Goal: Transaction & Acquisition: Purchase product/service

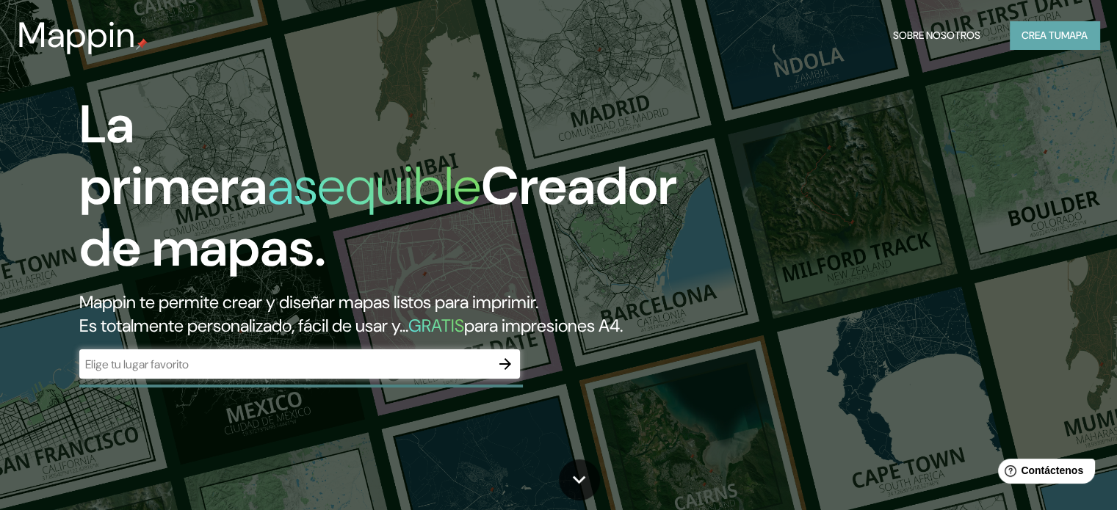
click at [1069, 37] on font "mapa" at bounding box center [1074, 35] width 26 height 13
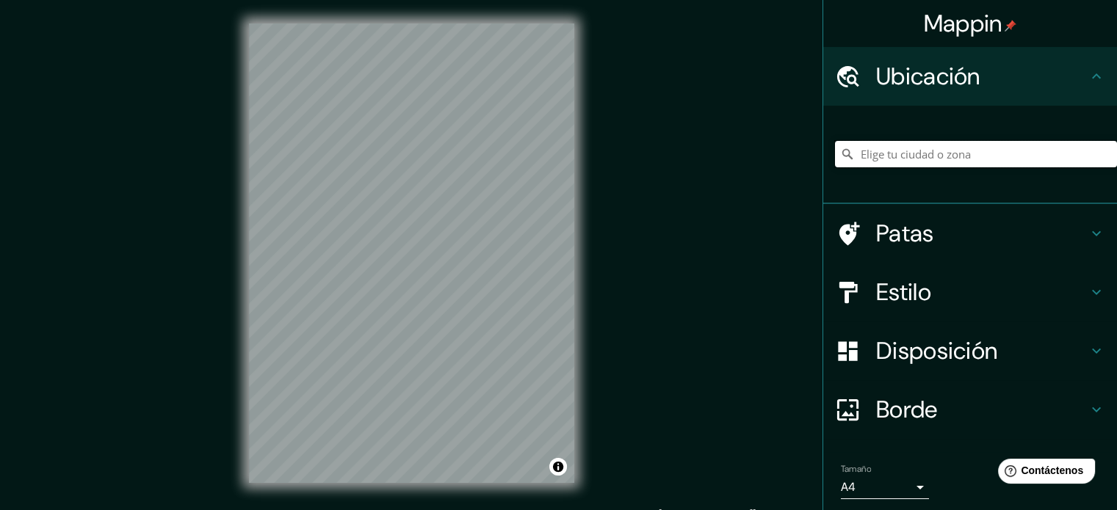
click at [969, 153] on input "Elige tu ciudad o zona" at bounding box center [976, 154] width 282 height 26
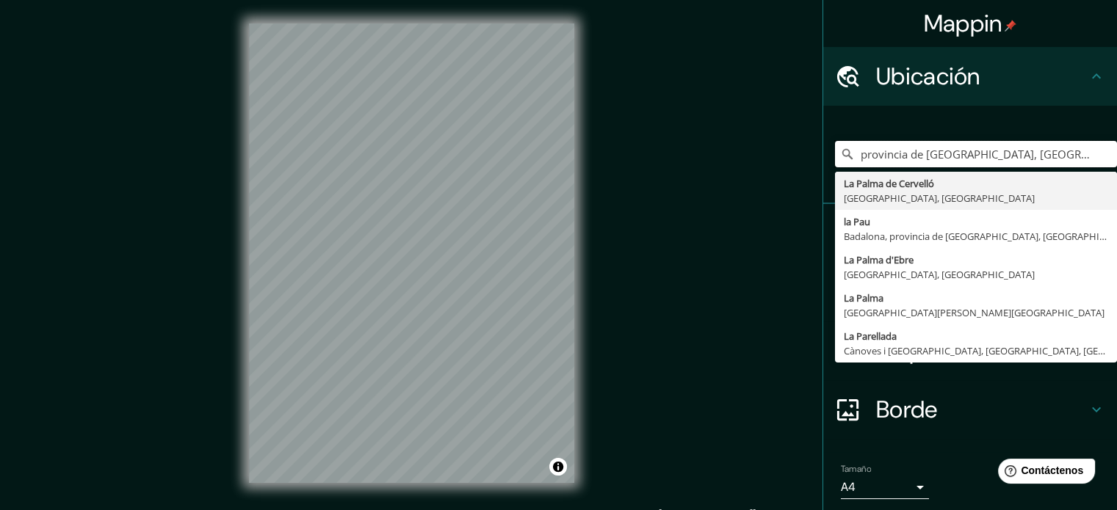
drag, startPoint x: 1028, startPoint y: 157, endPoint x: 808, endPoint y: 162, distance: 219.6
click at [808, 162] on div "Mappin Ubicación provincia de [GEOGRAPHIC_DATA], [GEOGRAPHIC_DATA] [GEOGRAPHIC_…" at bounding box center [558, 265] width 1117 height 530
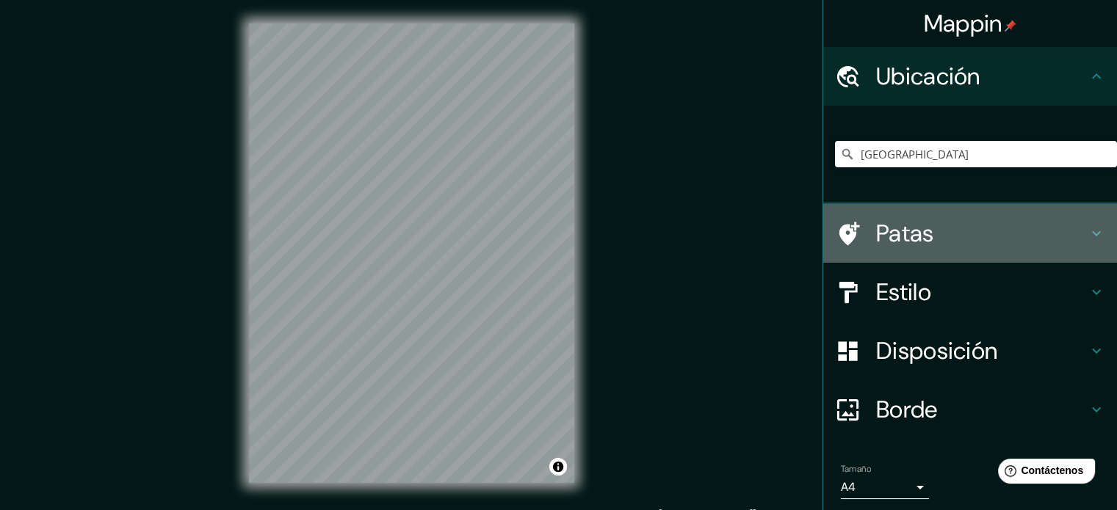
click at [1093, 231] on icon at bounding box center [1096, 234] width 18 height 18
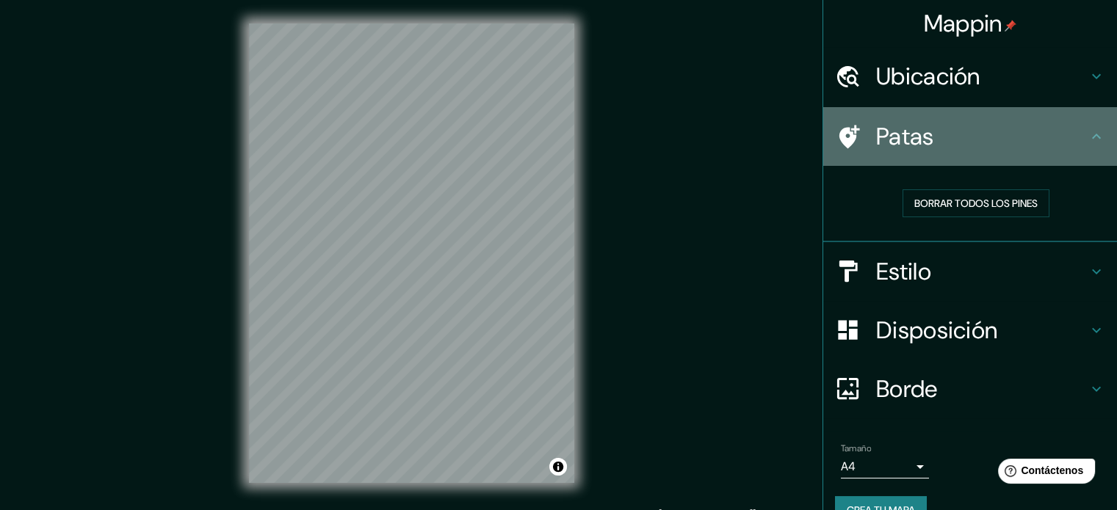
click at [1087, 143] on icon at bounding box center [1096, 137] width 18 height 18
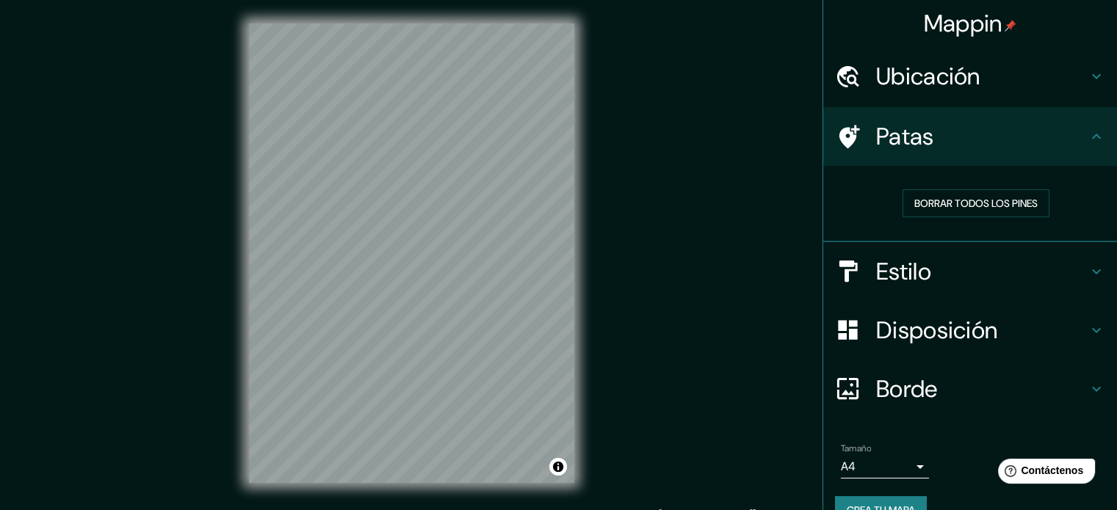
click at [1087, 143] on icon at bounding box center [1096, 137] width 18 height 18
click at [1087, 81] on icon at bounding box center [1096, 77] width 18 height 18
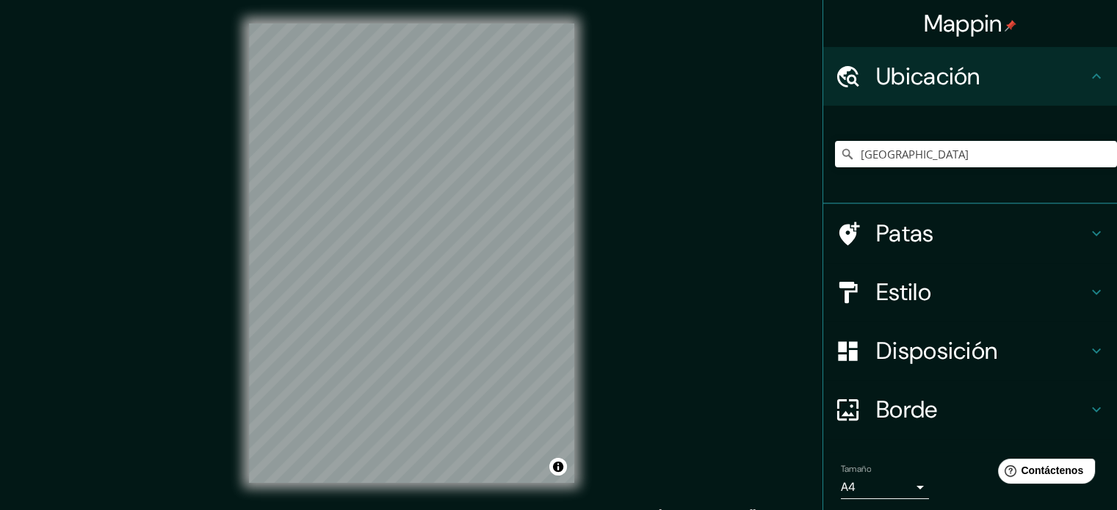
click at [1087, 287] on icon at bounding box center [1096, 292] width 18 height 18
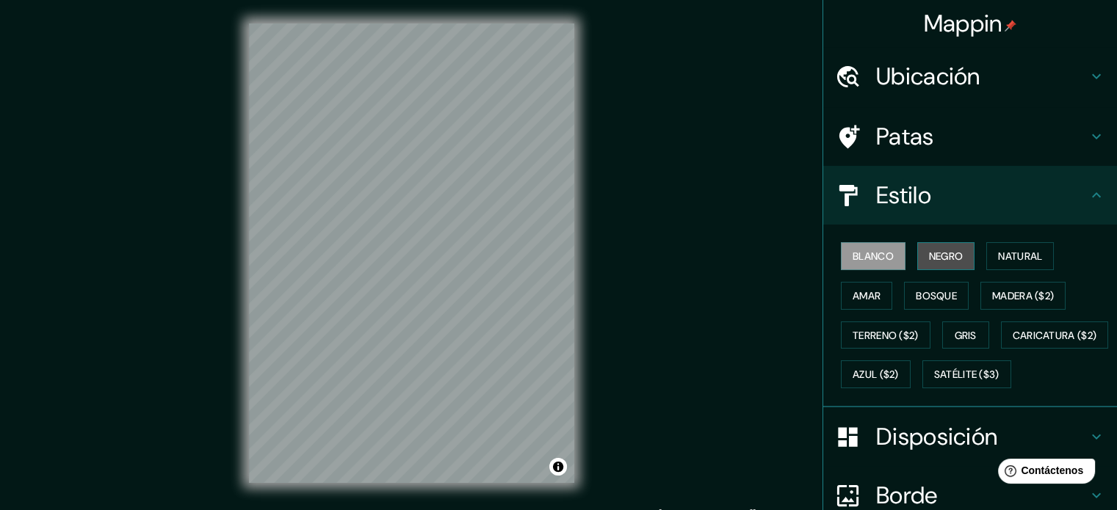
click at [929, 255] on font "Negro" at bounding box center [946, 256] width 35 height 13
click at [869, 256] on font "Blanco" at bounding box center [872, 256] width 41 height 13
click at [865, 291] on font "Amar" at bounding box center [866, 295] width 28 height 13
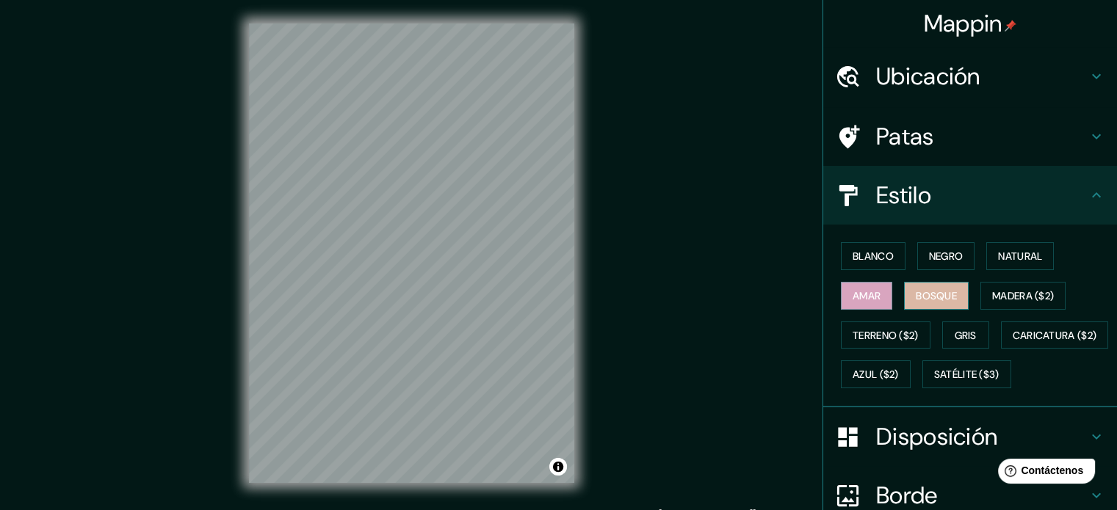
click at [923, 295] on font "Bosque" at bounding box center [936, 295] width 41 height 13
click at [980, 295] on button "Madera ($2)" at bounding box center [1022, 296] width 85 height 28
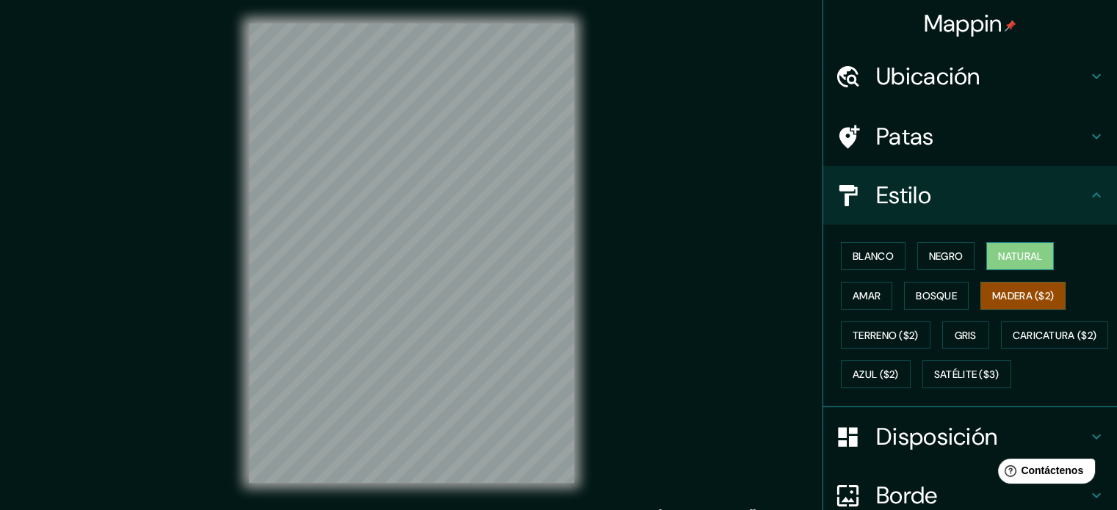
click at [986, 264] on button "Natural" at bounding box center [1020, 256] width 68 height 28
click at [870, 253] on font "Blanco" at bounding box center [872, 256] width 41 height 13
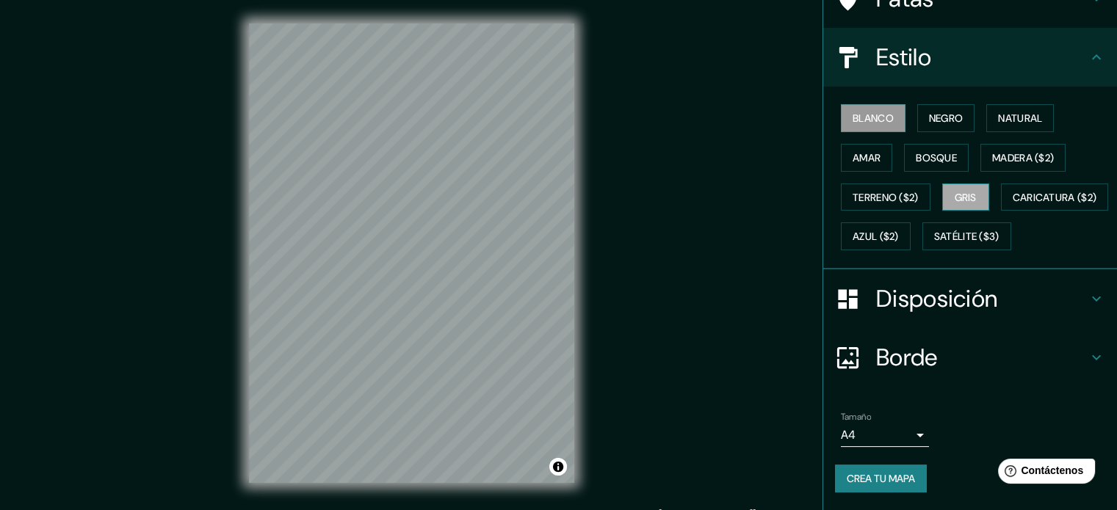
scroll to position [147, 0]
click at [978, 314] on font "Disposición" at bounding box center [936, 298] width 121 height 31
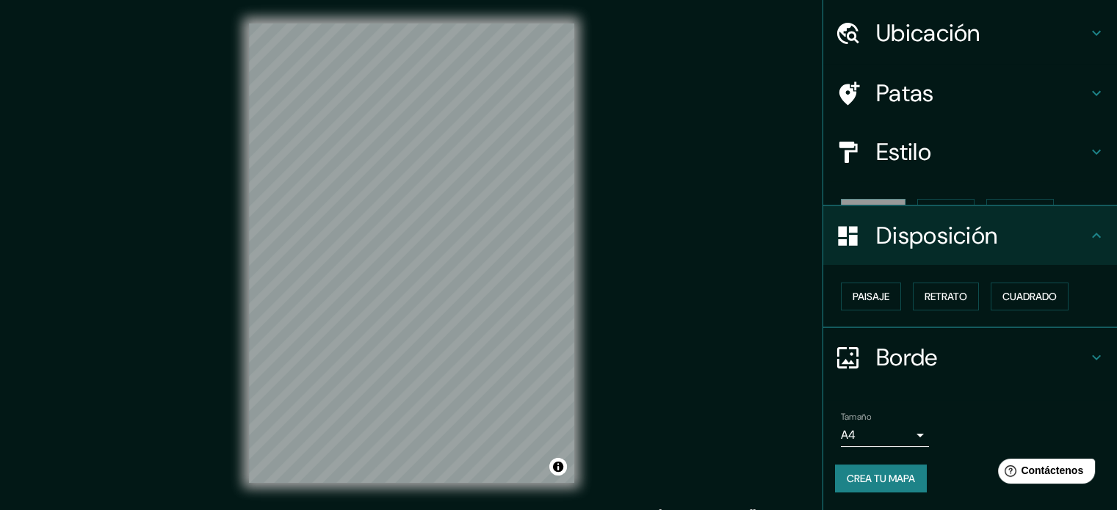
scroll to position [18, 0]
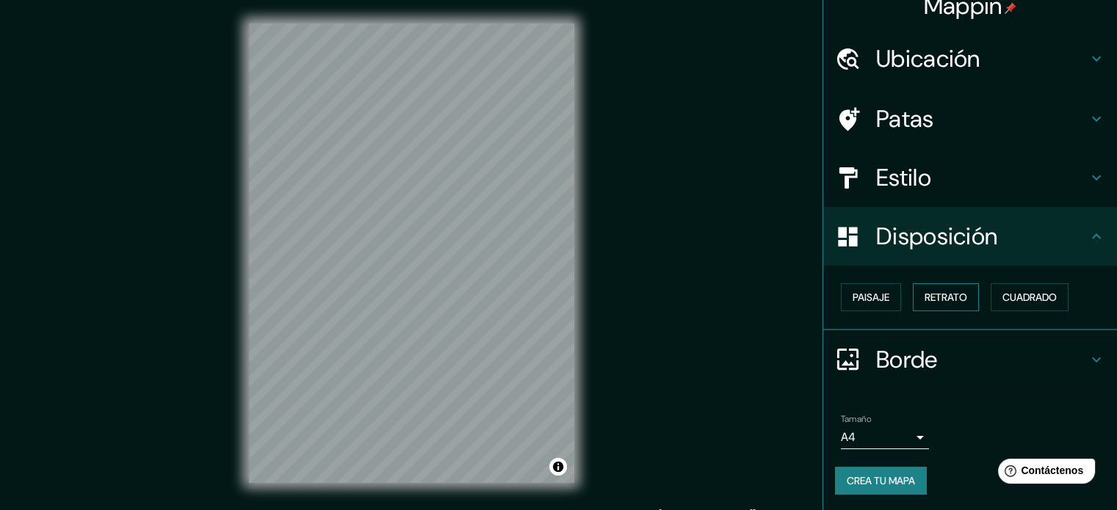
click at [928, 300] on font "Retrato" at bounding box center [945, 297] width 43 height 13
click at [858, 300] on font "Paisaje" at bounding box center [870, 297] width 37 height 13
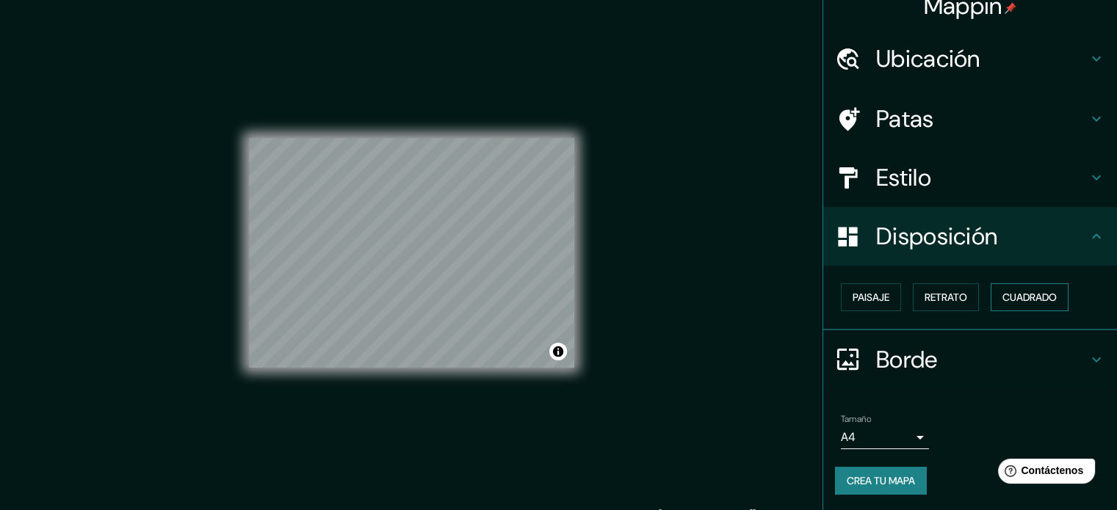
click at [1011, 298] on font "Cuadrado" at bounding box center [1029, 297] width 54 height 13
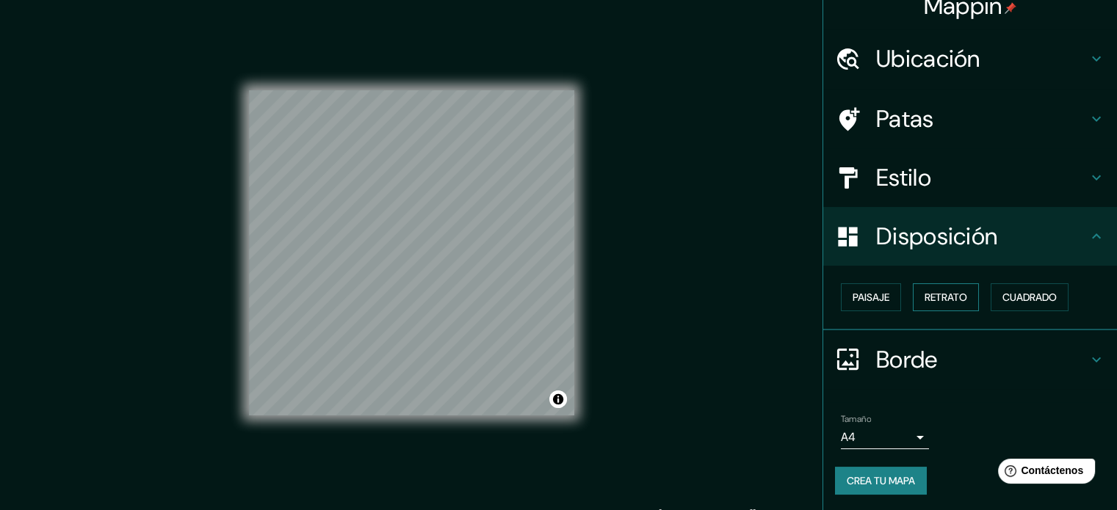
click at [940, 304] on font "Retrato" at bounding box center [945, 297] width 43 height 19
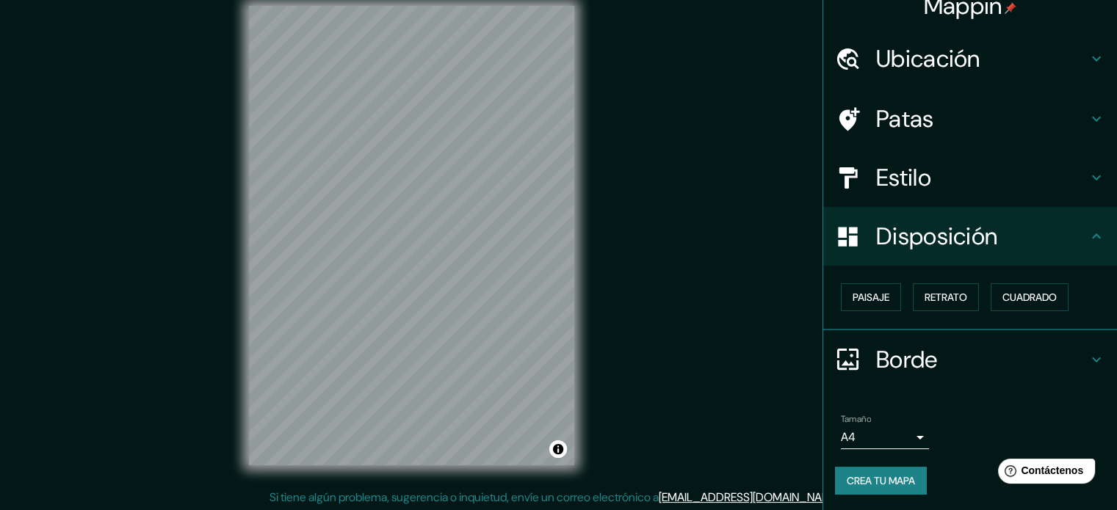
scroll to position [19, 0]
click at [1004, 362] on h4 "Borde" at bounding box center [981, 359] width 211 height 29
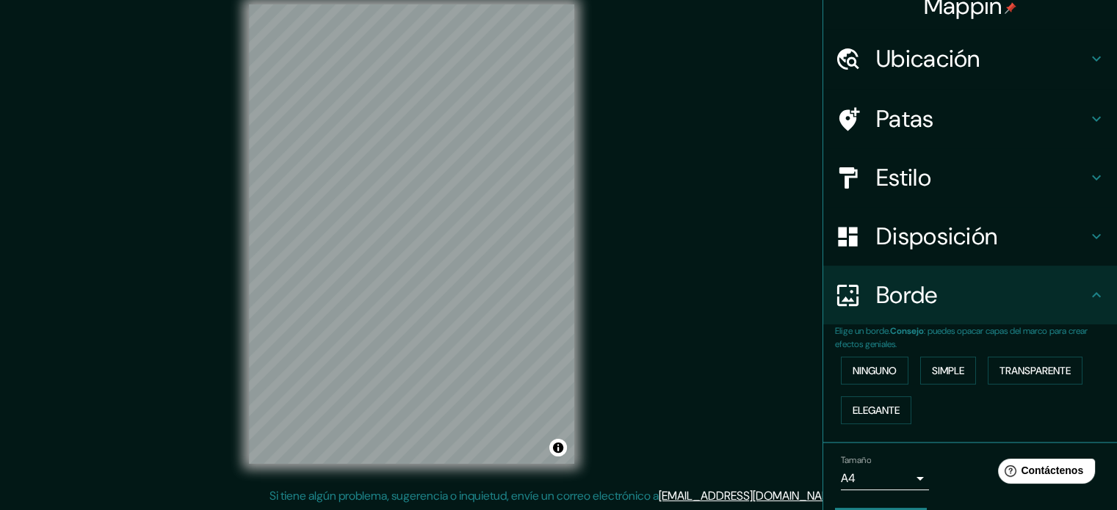
click at [1037, 324] on div "Borde" at bounding box center [970, 295] width 294 height 59
click at [1040, 308] on h4 "Borde" at bounding box center [981, 294] width 211 height 29
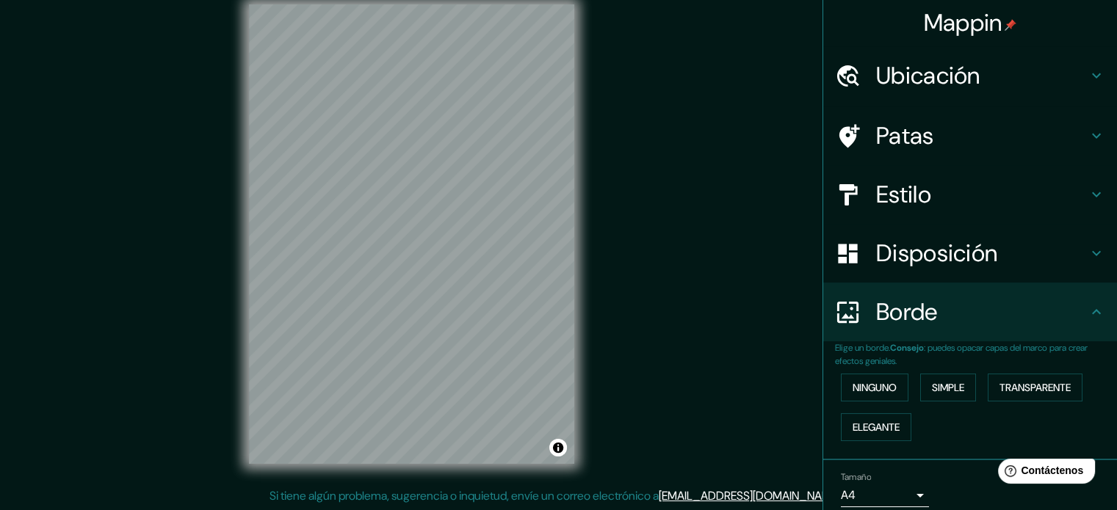
scroll to position [0, 0]
click at [1002, 75] on h4 "Ubicación" at bounding box center [981, 76] width 211 height 29
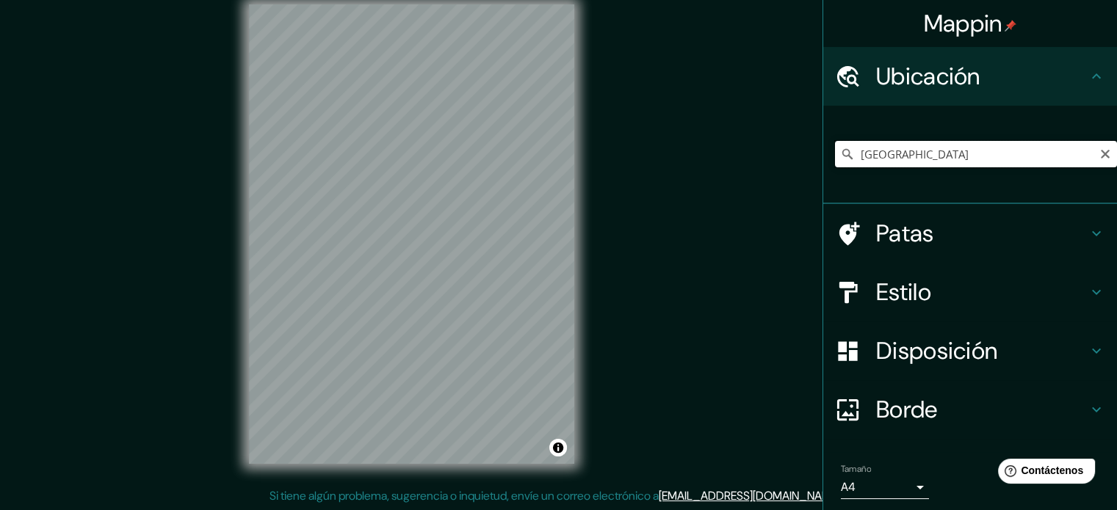
click at [955, 156] on input "[GEOGRAPHIC_DATA]" at bounding box center [976, 154] width 282 height 26
click at [1016, 154] on input "Departamento de [GEOGRAPHIC_DATA], [GEOGRAPHIC_DATA]" at bounding box center [976, 154] width 282 height 26
drag, startPoint x: 1025, startPoint y: 150, endPoint x: 834, endPoint y: 160, distance: 191.2
click at [835, 160] on div "Departamento de [GEOGRAPHIC_DATA], [GEOGRAPHIC_DATA]" at bounding box center [976, 154] width 282 height 26
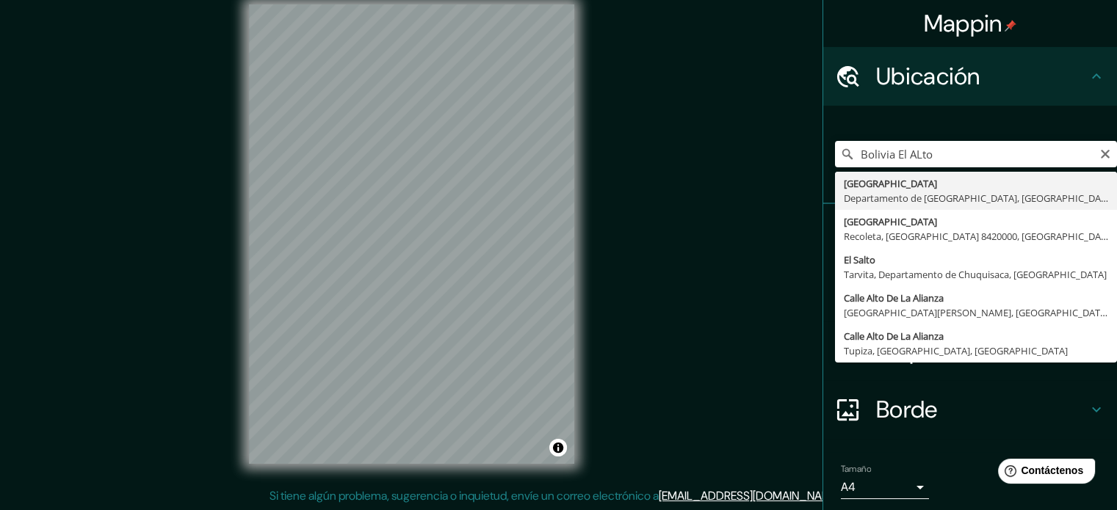
type input "[GEOGRAPHIC_DATA], [GEOGRAPHIC_DATA], [GEOGRAPHIC_DATA]"
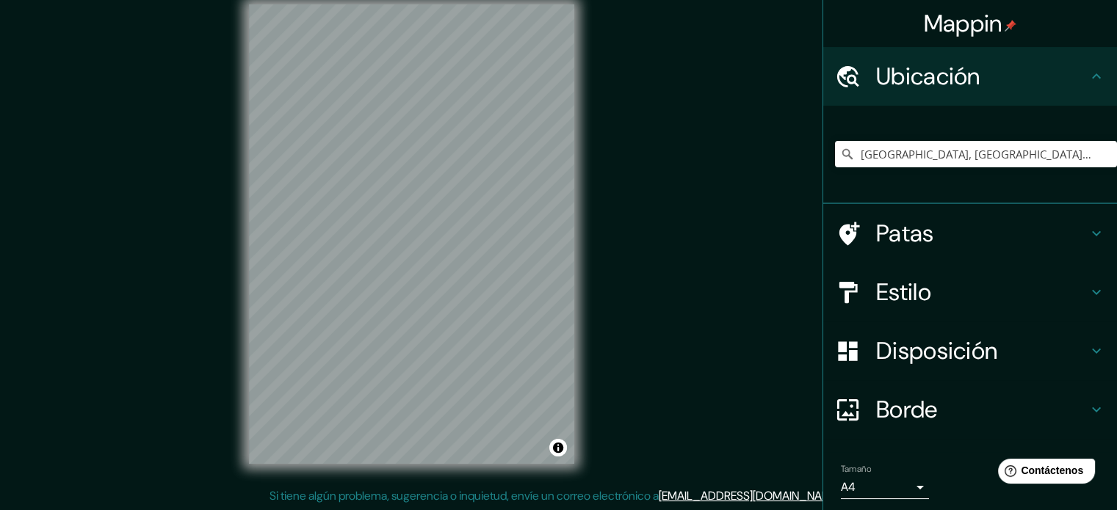
click at [604, 449] on div "Mappin Ubicación [GEOGRAPHIC_DATA], [GEOGRAPHIC_DATA], [GEOGRAPHIC_DATA] Patas …" at bounding box center [558, 246] width 1117 height 530
click at [223, 128] on div "Mappin Ubicación [GEOGRAPHIC_DATA], [GEOGRAPHIC_DATA], [GEOGRAPHIC_DATA] Patas …" at bounding box center [558, 246] width 1117 height 530
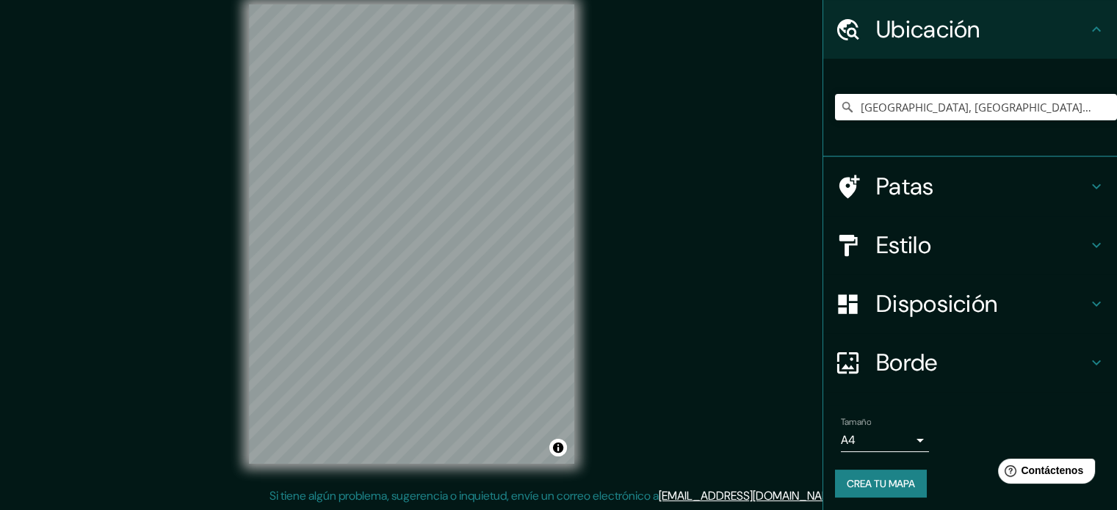
scroll to position [51, 0]
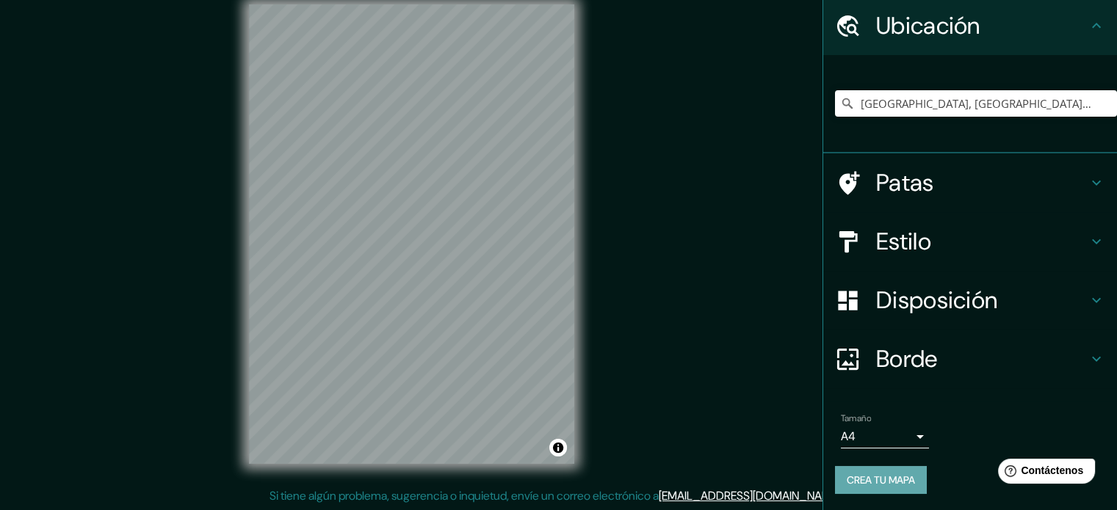
click at [879, 471] on font "Crea tu mapa" at bounding box center [881, 480] width 68 height 19
